Goal: Task Accomplishment & Management: Manage account settings

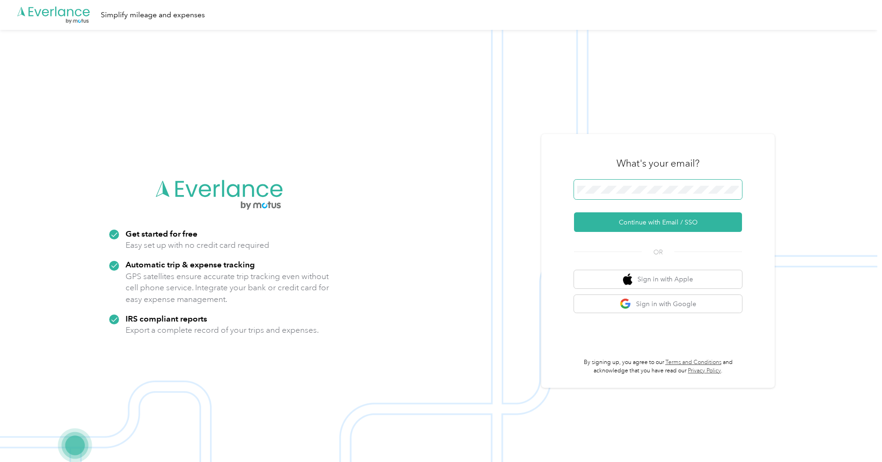
click at [678, 194] on span at bounding box center [658, 190] width 168 height 20
click at [617, 110] on img at bounding box center [439, 261] width 878 height 462
click at [687, 221] on button "Continue with Email / SSO" at bounding box center [658, 222] width 168 height 20
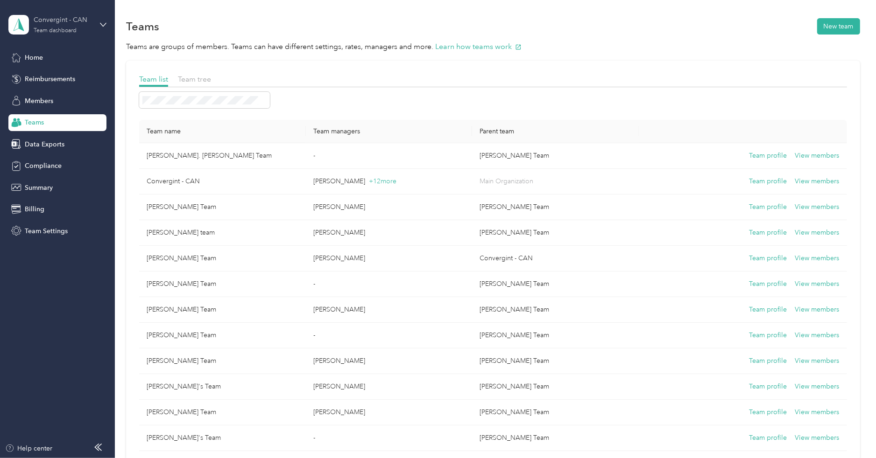
click at [78, 33] on div "Convergint - CAN Team dashboard" at bounding box center [63, 24] width 58 height 19
click at [59, 98] on div "Personal dashboard" at bounding box center [46, 98] width 59 height 10
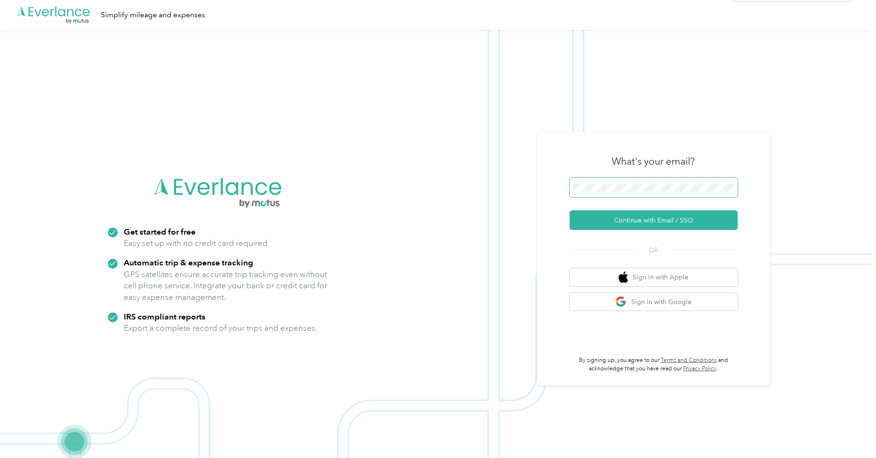
click at [636, 183] on span at bounding box center [653, 188] width 168 height 20
click at [639, 192] on span at bounding box center [653, 188] width 168 height 20
click at [856, 16] on icon at bounding box center [854, 18] width 7 height 8
click at [644, 221] on button "Continue with Email / SSO" at bounding box center [653, 221] width 168 height 20
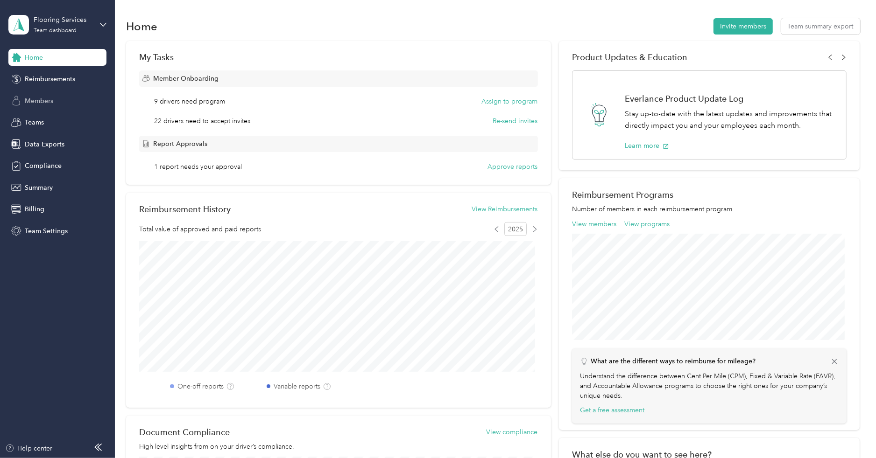
click at [44, 93] on div "Members" at bounding box center [57, 100] width 98 height 17
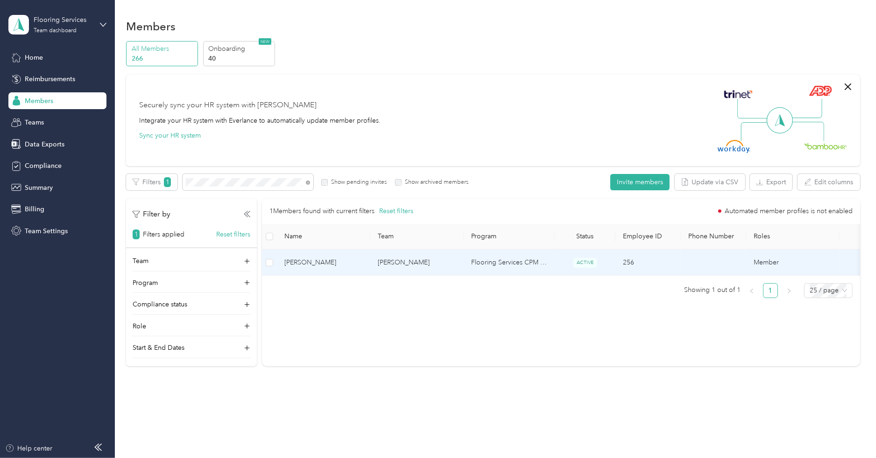
click at [383, 269] on td "Orlando Rodriguez" at bounding box center [416, 263] width 93 height 26
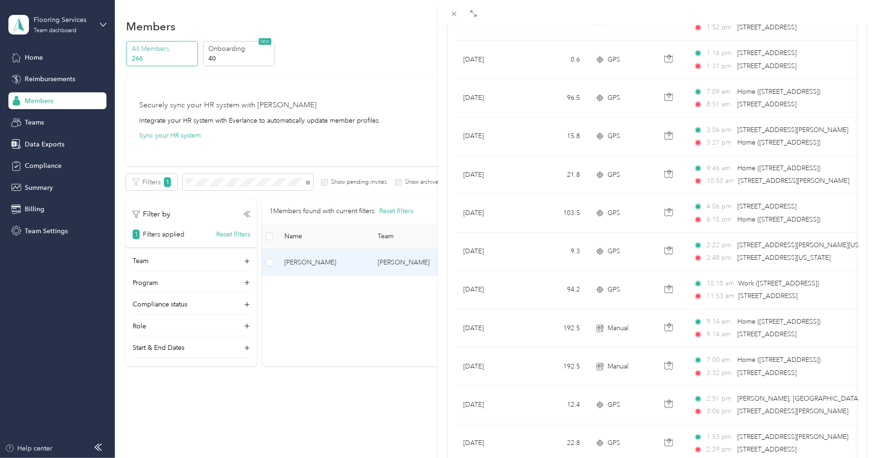
scroll to position [740, 0]
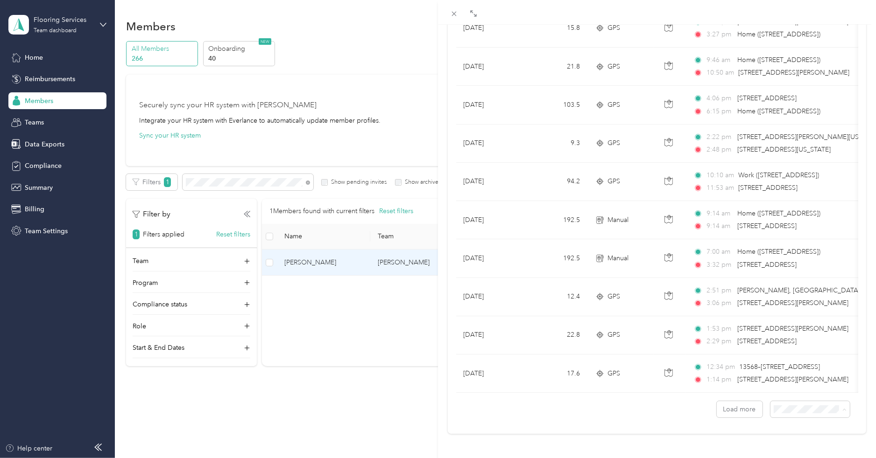
click at [788, 385] on span "100 per load" at bounding box center [787, 384] width 38 height 8
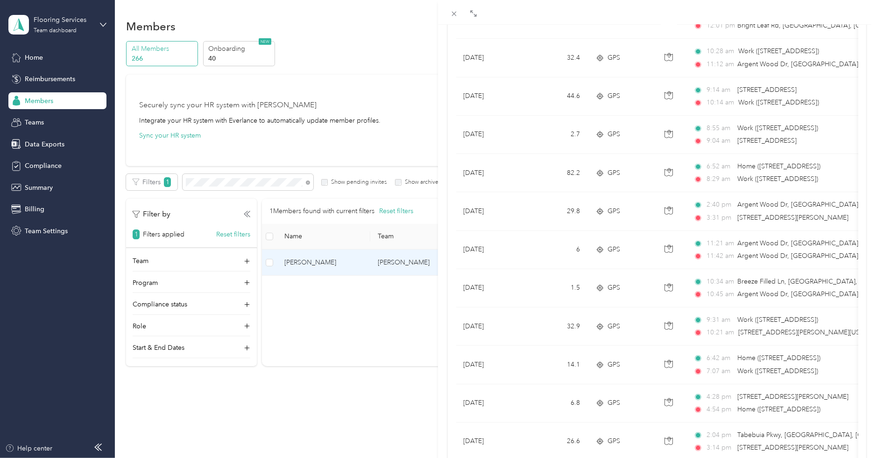
scroll to position [3627, 0]
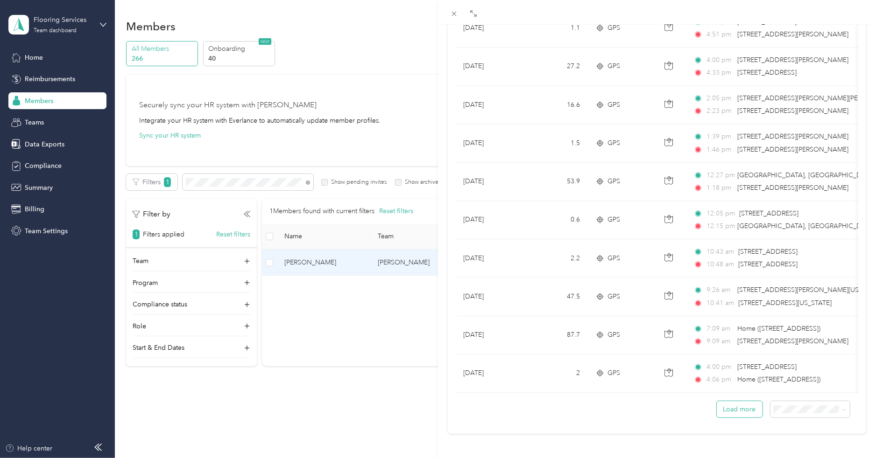
click at [728, 402] on button "Load more" at bounding box center [740, 409] width 46 height 16
click at [727, 405] on button "Load more" at bounding box center [740, 409] width 46 height 16
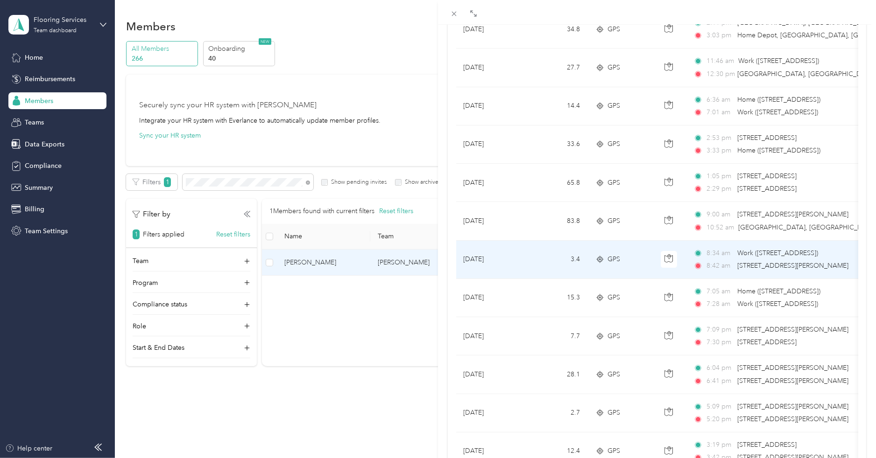
scroll to position [7476, 0]
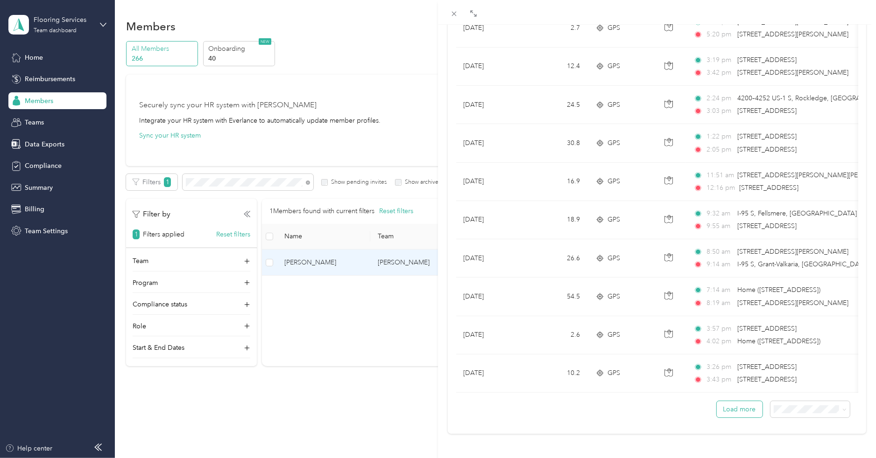
click at [731, 408] on button "Load more" at bounding box center [740, 409] width 46 height 16
click at [735, 401] on button "Load more" at bounding box center [740, 409] width 46 height 16
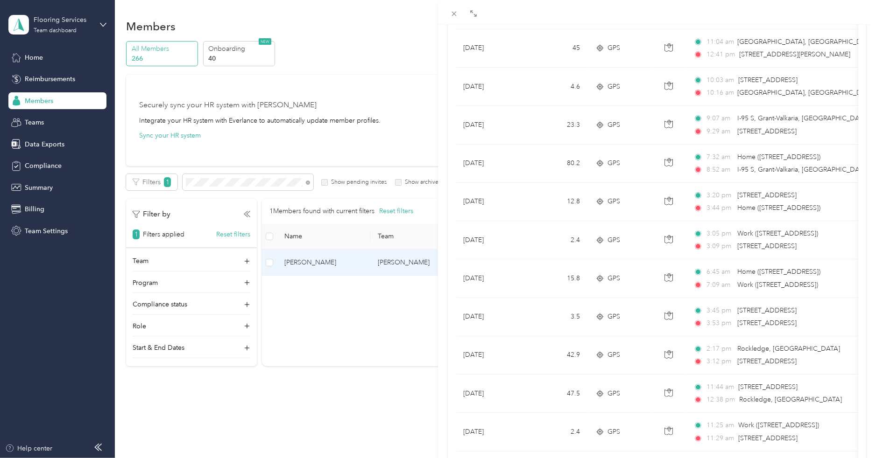
scroll to position [11325, 0]
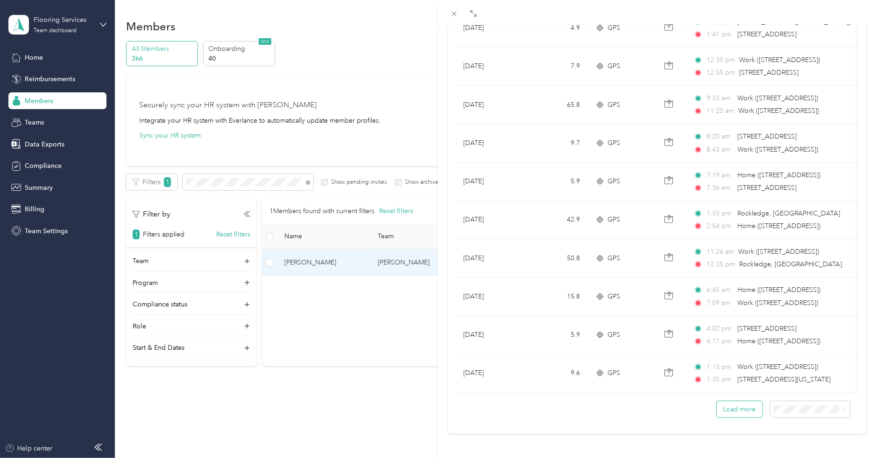
click at [730, 404] on button "Load more" at bounding box center [740, 409] width 46 height 16
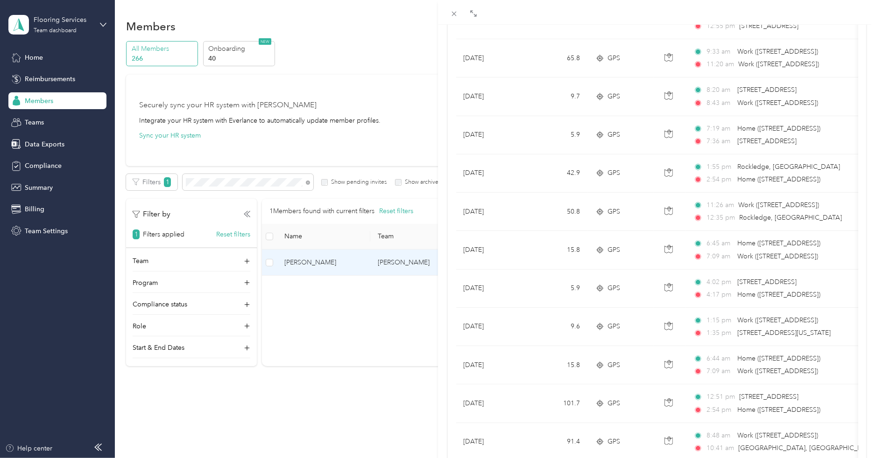
drag, startPoint x: 61, startPoint y: 19, endPoint x: 60, endPoint y: 36, distance: 17.3
click at [61, 19] on div "Shawn V. Galante Archive Trips Expenses Reports Member info Program Rates Work …" at bounding box center [438, 229] width 876 height 458
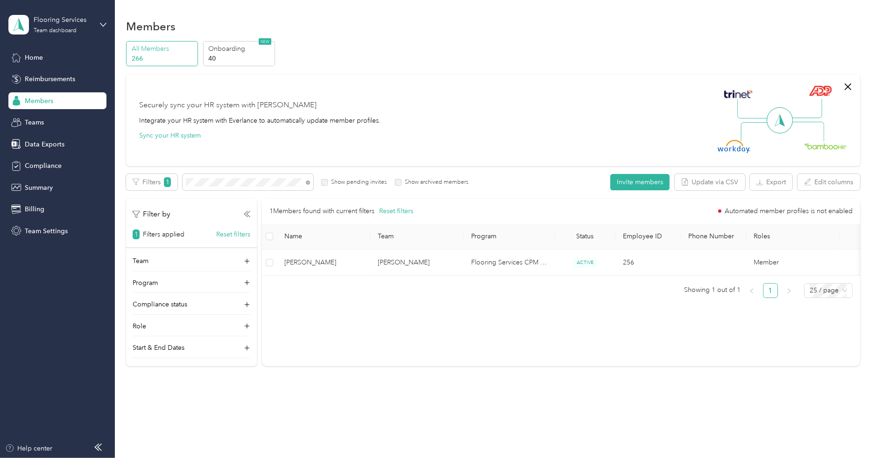
scroll to position [16, 0]
click at [60, 458] on div "Drag to resize Click to close Shawn V. Galante Archive Trips Expenses Reports M…" at bounding box center [435, 458] width 871 height 0
click at [67, 31] on div at bounding box center [438, 229] width 876 height 458
click at [63, 23] on div "Flooring Services" at bounding box center [63, 20] width 58 height 10
click at [51, 102] on div "Personal dashboard" at bounding box center [106, 98] width 183 height 16
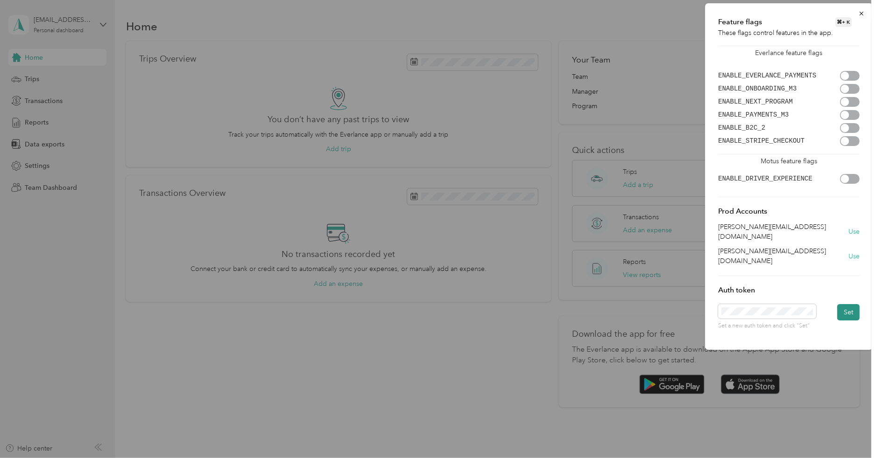
click at [851, 304] on button "Set" at bounding box center [848, 312] width 22 height 16
